Goal: Information Seeking & Learning: Find specific fact

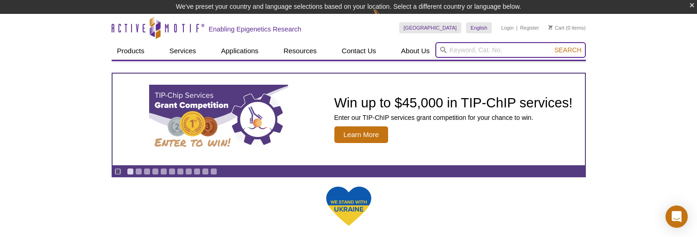
click at [462, 52] on input "search" at bounding box center [510, 50] width 150 height 16
paste input "53157"
type input "53157"
click at [551, 46] on button "Search" at bounding box center [567, 50] width 32 height 8
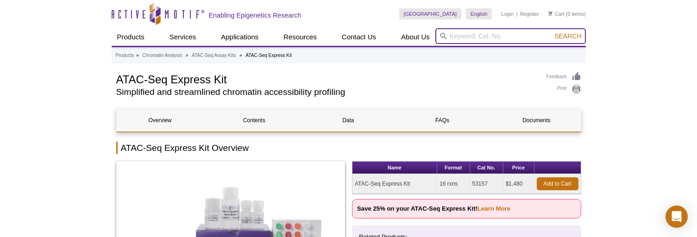
click at [463, 38] on input "search" at bounding box center [510, 36] width 150 height 16
paste input "53156"
type input "53156"
click at [551, 32] on button "Search" at bounding box center [567, 36] width 32 height 8
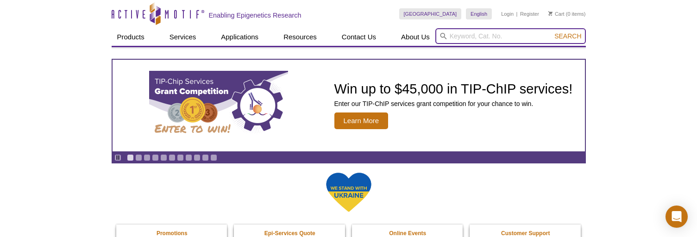
click at [468, 38] on input "search" at bounding box center [510, 36] width 150 height 16
paste input "39161"
type input "39161"
click at [551, 32] on button "Search" at bounding box center [567, 36] width 32 height 8
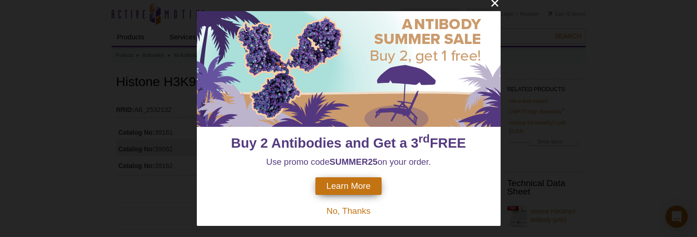
click at [343, 209] on span "No, Thanks" at bounding box center [348, 211] width 44 height 10
